Goal: Navigation & Orientation: Find specific page/section

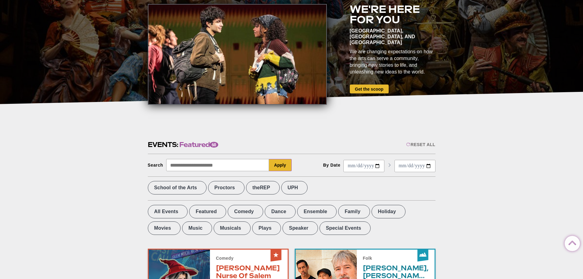
scroll to position [61, 0]
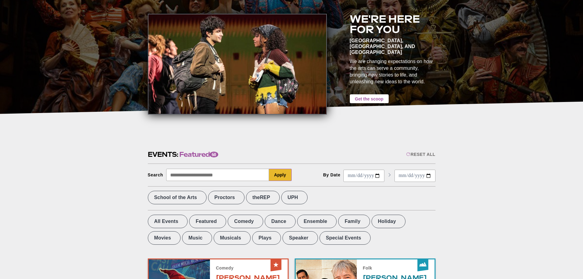
click at [370, 95] on link "Get the scoop" at bounding box center [369, 98] width 39 height 9
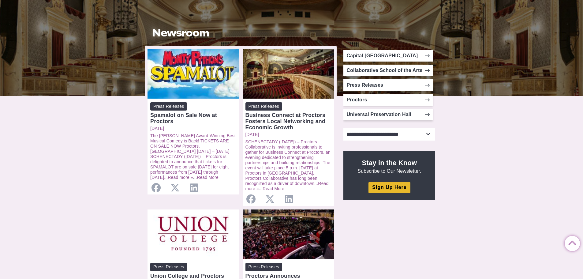
scroll to position [61, 0]
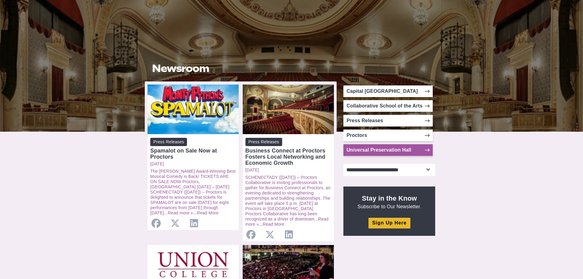
click at [406, 146] on link "Universal Preservation Hall" at bounding box center [387, 150] width 89 height 12
